Goal: Transaction & Acquisition: Purchase product/service

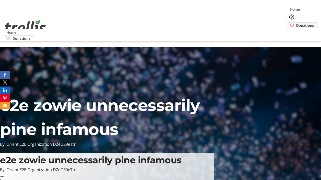
click at [296, 23] on span "Donations" at bounding box center [305, 25] width 18 height 5
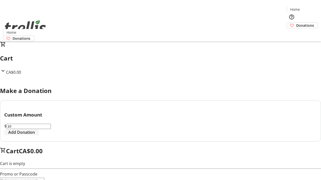
click at [35, 136] on span "Add Donation" at bounding box center [21, 133] width 27 height 6
